Goal: Browse casually

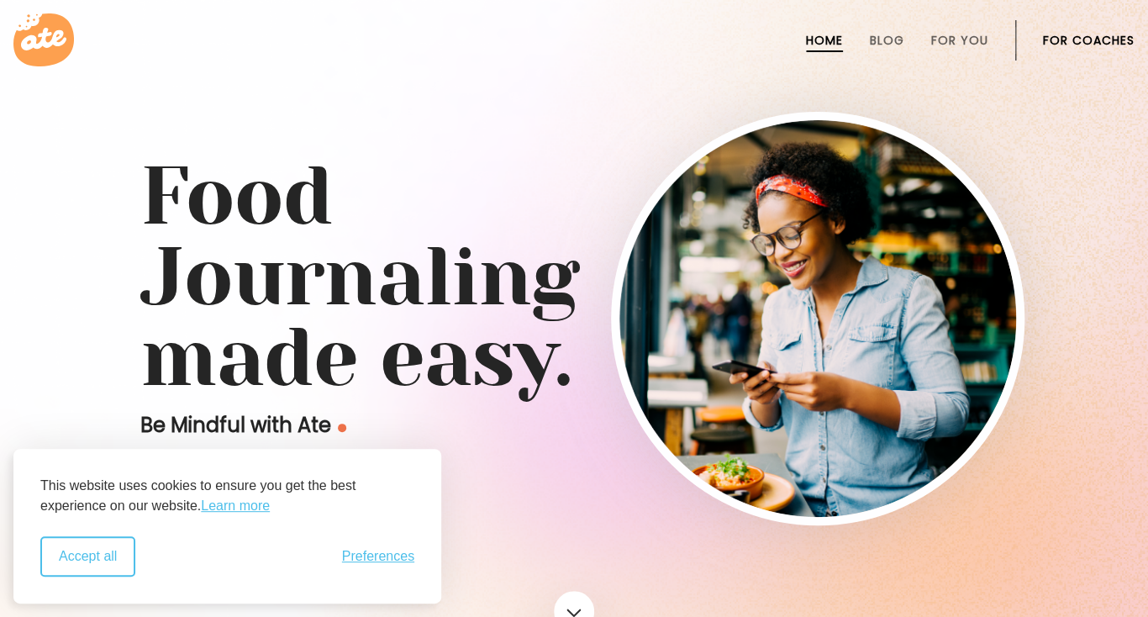
click at [81, 553] on button "Accept all" at bounding box center [87, 556] width 95 height 40
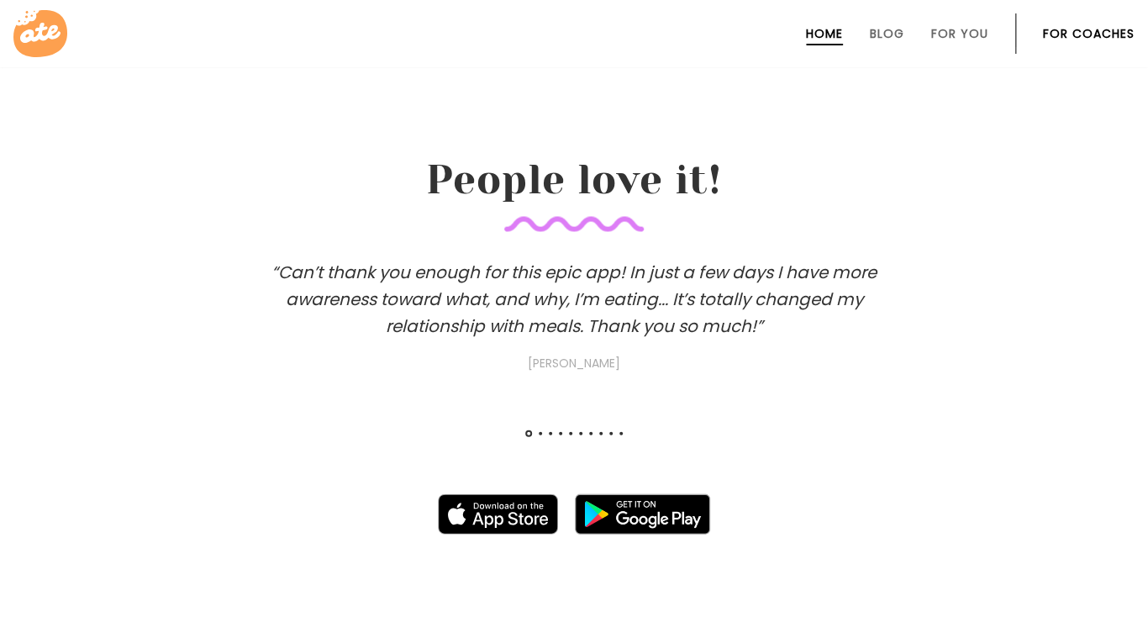
scroll to position [1522, 0]
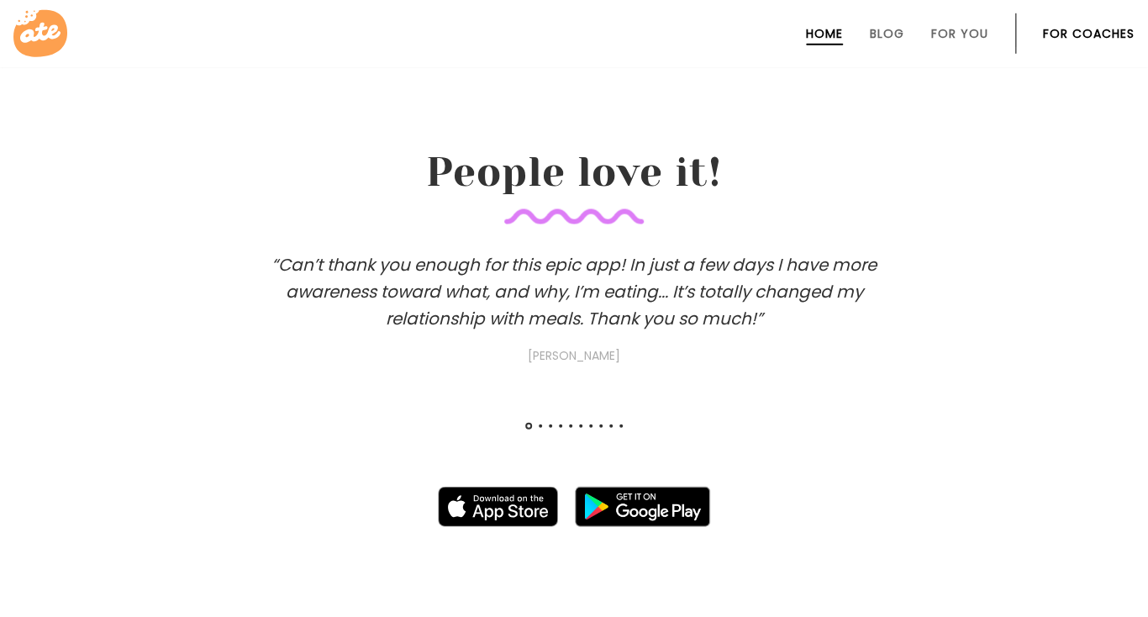
click at [540, 423] on div "“Can’t thank you enough for this epic app! In just a few days I have more aware…" at bounding box center [574, 358] width 1148 height 215
click at [541, 428] on div at bounding box center [574, 429] width 104 height 7
click at [541, 430] on div at bounding box center [574, 429] width 104 height 7
click at [657, 272] on h3 "“Can’t thank you enough for this epic app! In just a few days I have more aware…" at bounding box center [574, 308] width 672 height 114
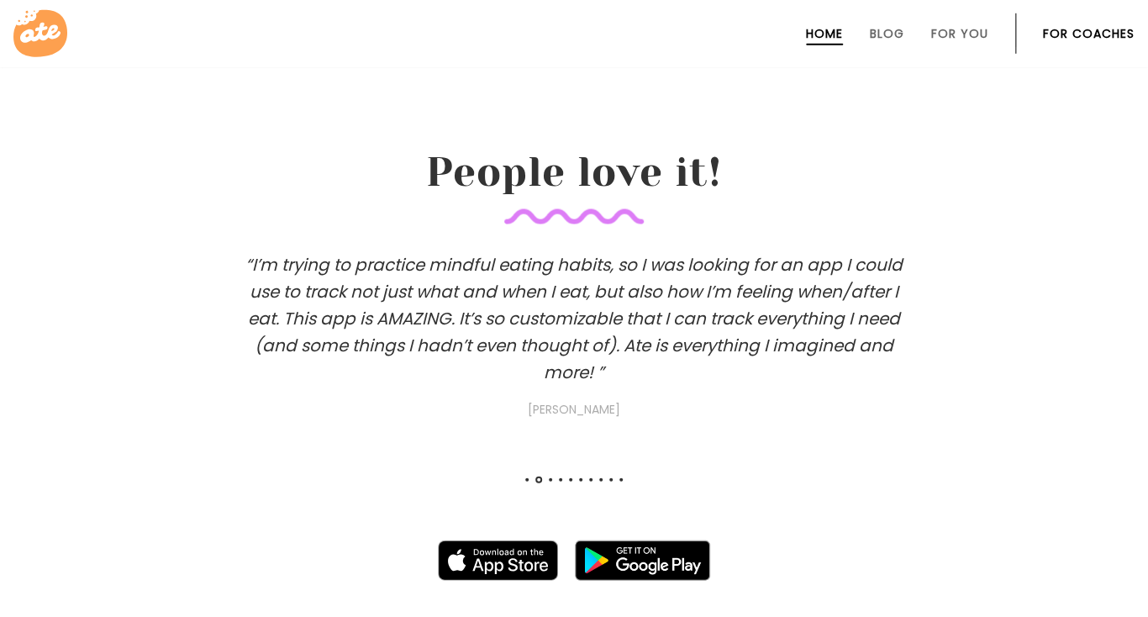
click at [699, 324] on h3 "“I’m trying to practice mindful eating habits, so I was looking for an app I co…" at bounding box center [574, 335] width 672 height 168
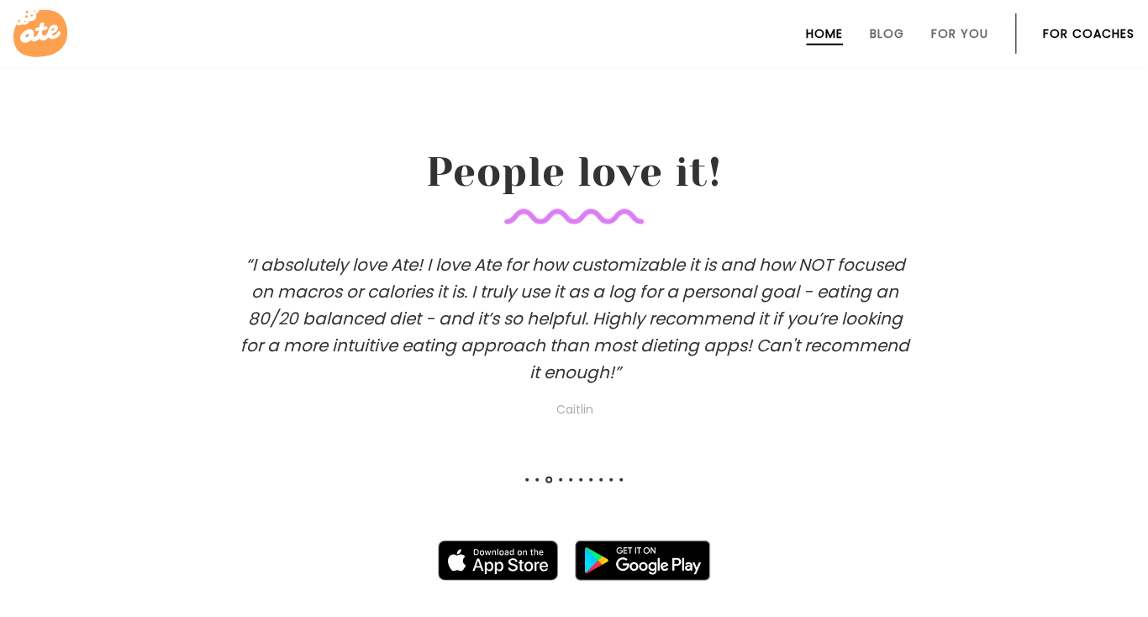
click at [699, 324] on h3 "“I absolutely love Ate! I love Ate for how customizable it is and how NOT focus…" at bounding box center [575, 335] width 672 height 168
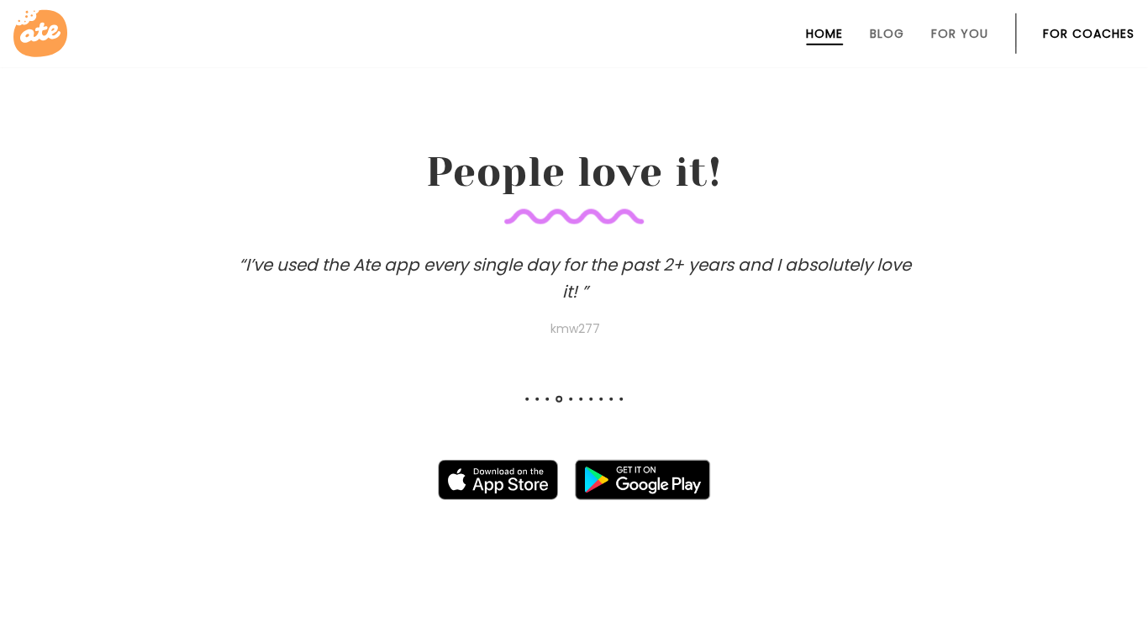
click at [674, 296] on h3 "“I’ve used the Ate app every single day for the past 2+ years and I absolutely …" at bounding box center [575, 294] width 672 height 87
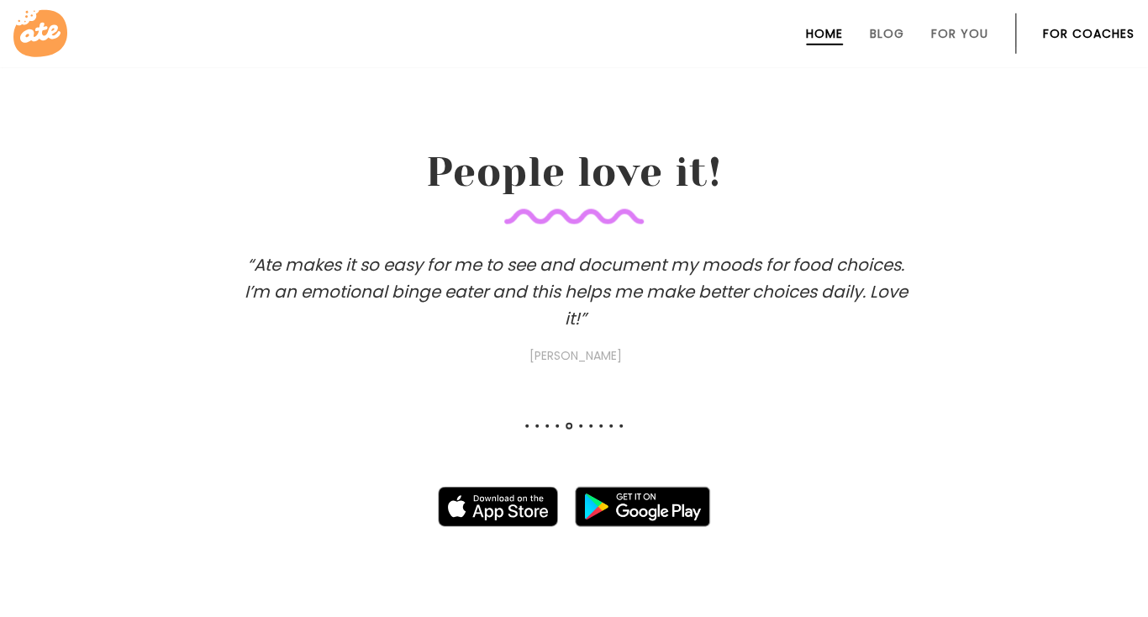
click at [674, 296] on h3 "“Ate makes it so easy for me to see and document my moods for food choices. I’m…" at bounding box center [576, 308] width 672 height 114
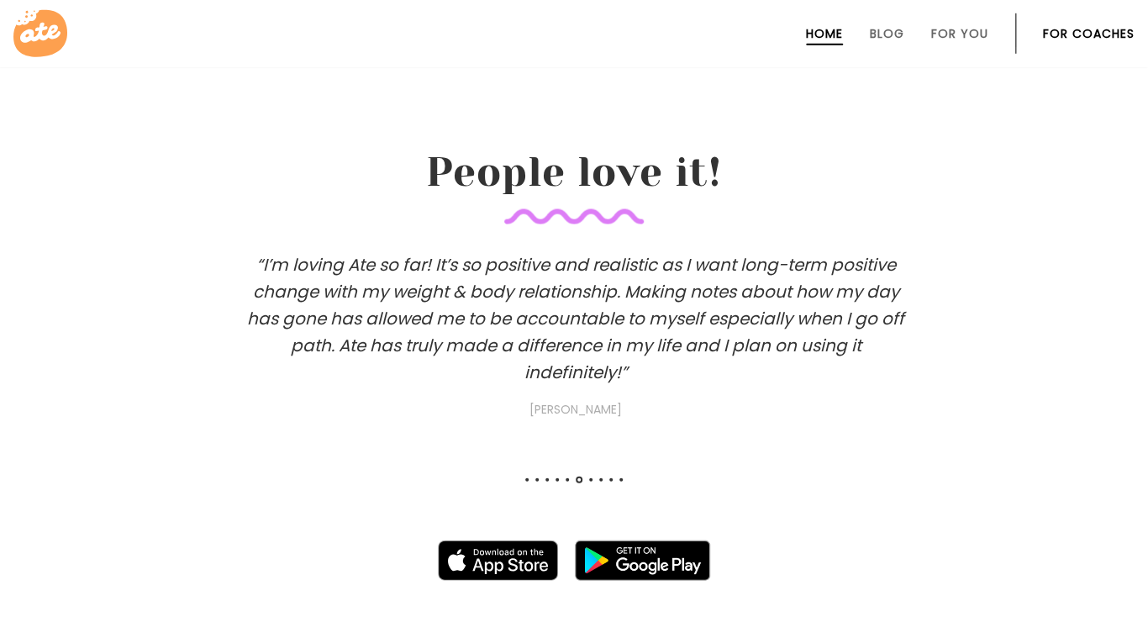
click at [674, 296] on h3 "“I’m loving Ate so far! It’s so positive and realistic as I want long-term posi…" at bounding box center [576, 335] width 672 height 168
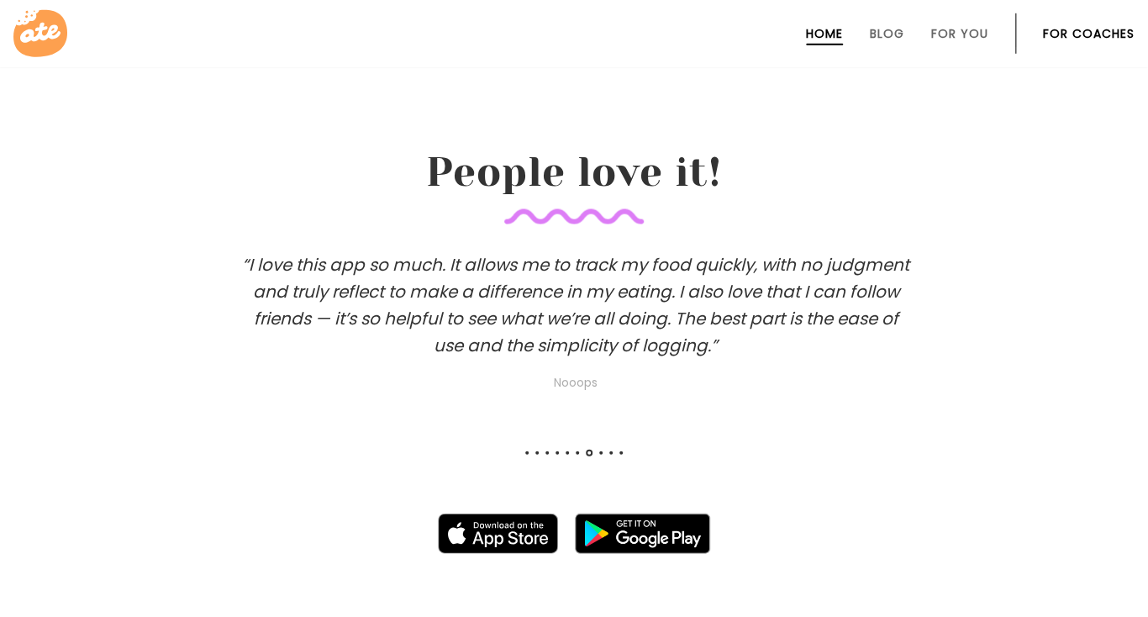
click at [674, 296] on h3 "“I love this app so much. It allows me to track my food quickly, with no judgme…" at bounding box center [576, 321] width 672 height 141
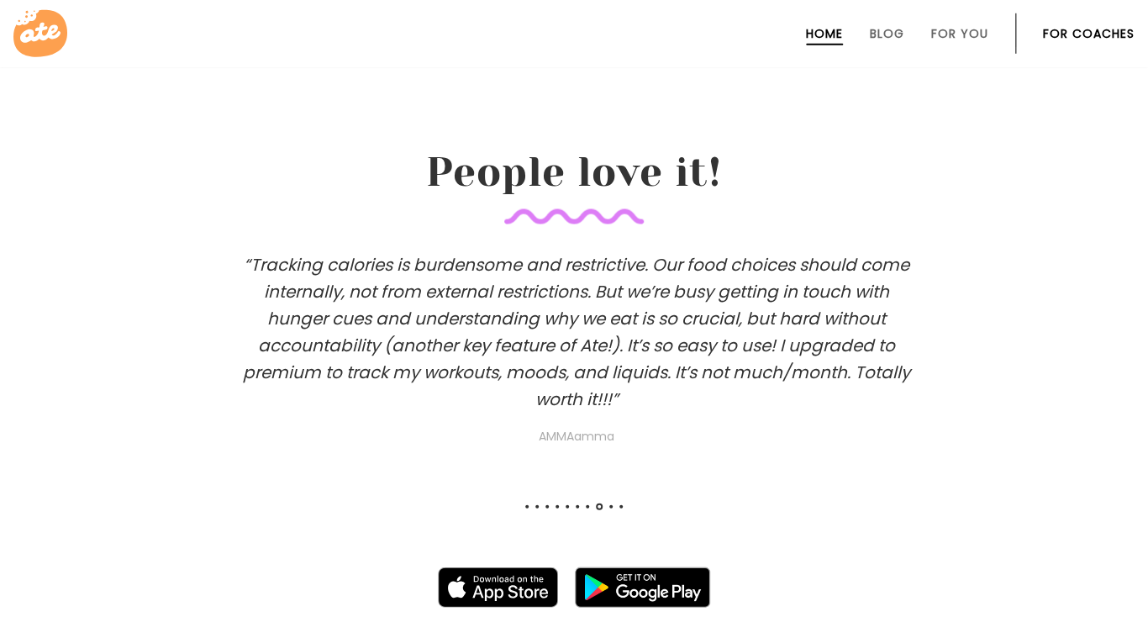
click at [723, 285] on h3 "“Tracking calories is burdensome and restrictive. Our food choices should come …" at bounding box center [576, 348] width 672 height 195
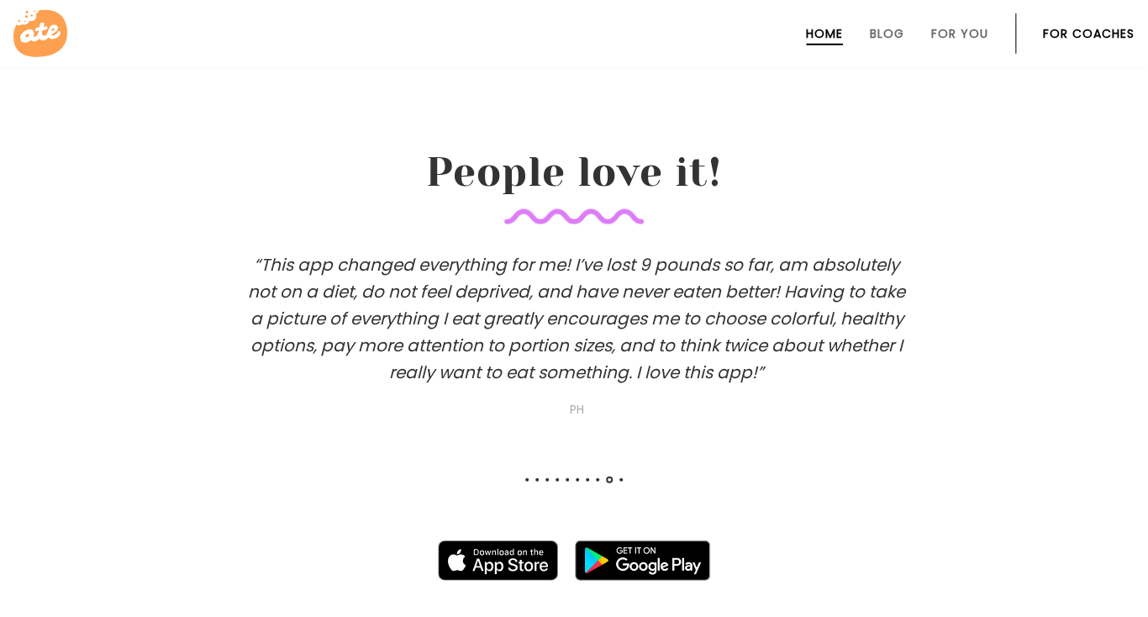
click at [746, 275] on h3 "“This app changed everything for me! I’ve lost 9 pounds so far, am absolutely n…" at bounding box center [576, 335] width 672 height 168
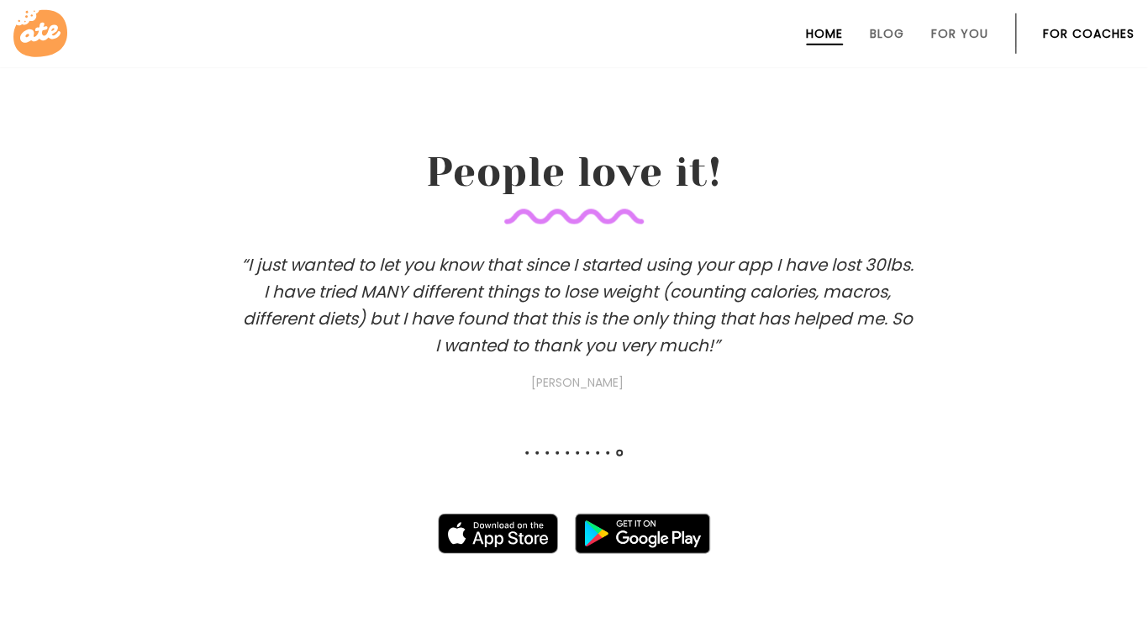
click at [697, 274] on h3 "“I just wanted to let you know that since I started using your app I have lost …" at bounding box center [577, 321] width 672 height 141
click at [677, 308] on h3 "“I just wanted to let you know that since I started using your app I have lost …" at bounding box center [577, 321] width 672 height 141
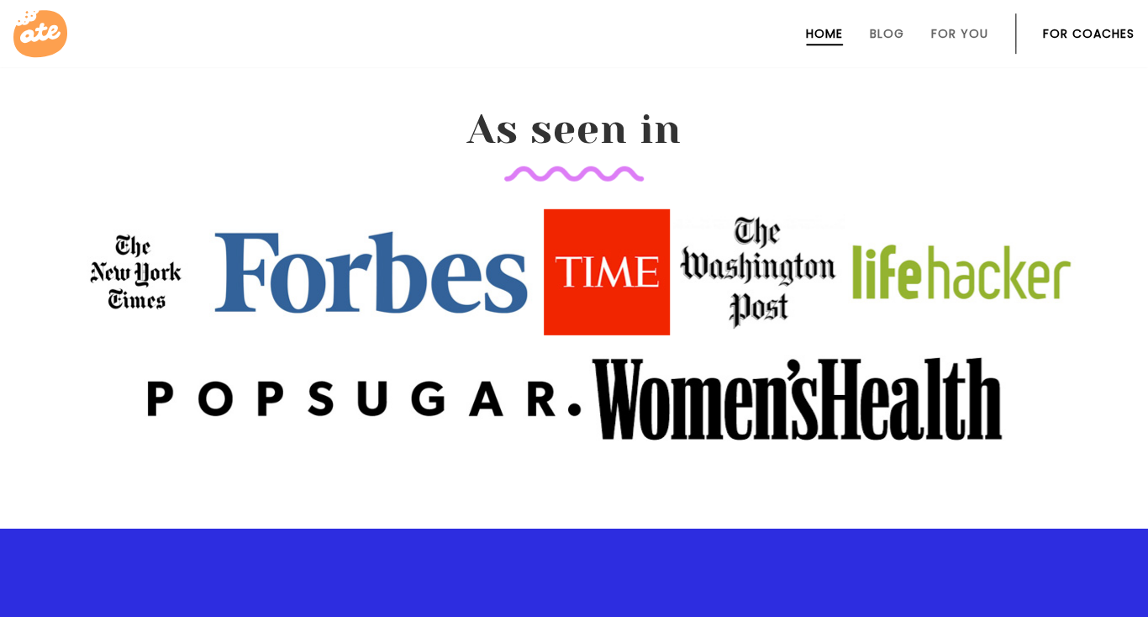
scroll to position [2076, 0]
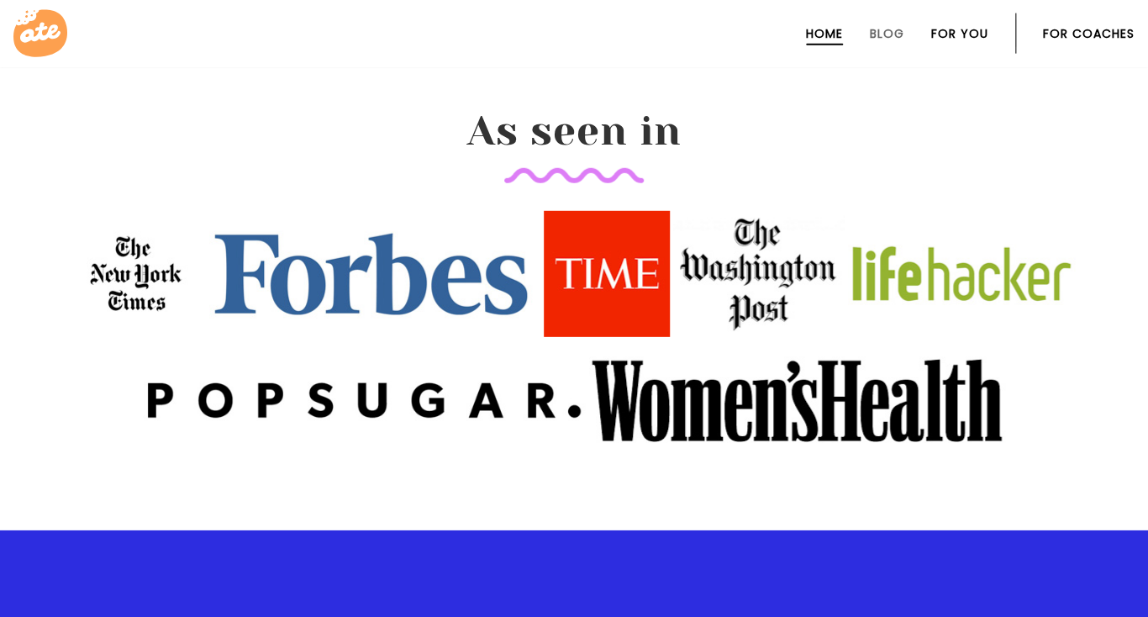
click at [954, 33] on link "For You" at bounding box center [959, 33] width 57 height 13
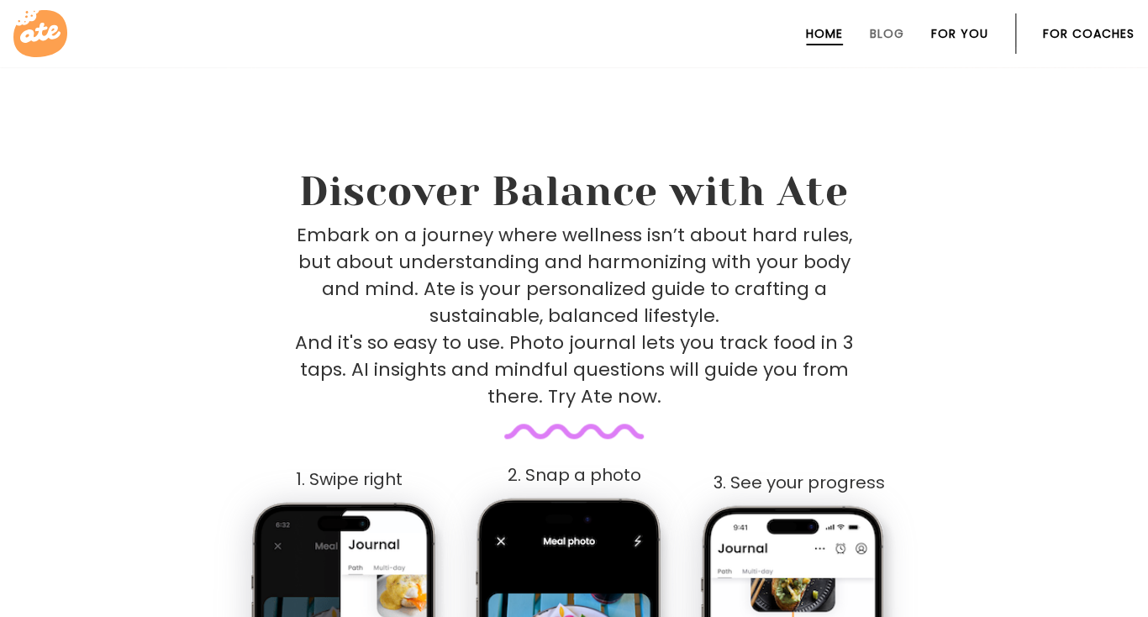
scroll to position [604, 0]
click at [954, 32] on link "For You" at bounding box center [959, 33] width 57 height 13
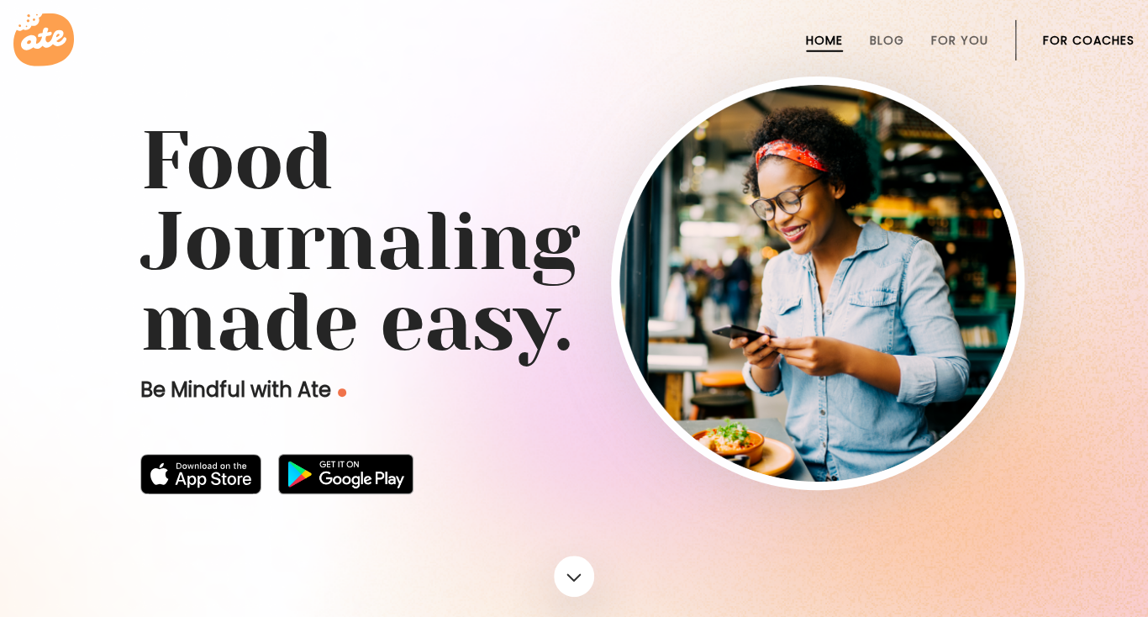
scroll to position [0, 0]
